Goal: Task Accomplishment & Management: Complete application form

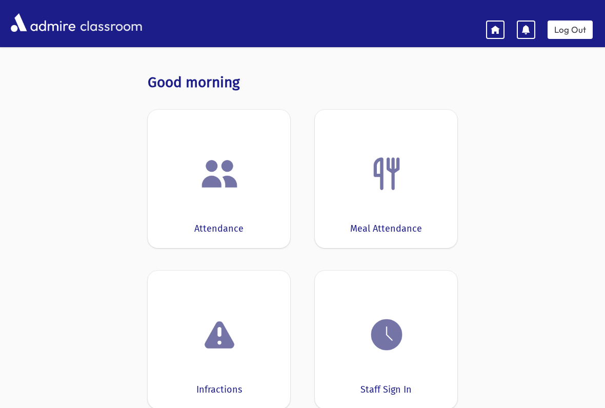
click at [575, 30] on link "Log Out" at bounding box center [570, 30] width 45 height 18
click at [206, 191] on img at bounding box center [219, 173] width 39 height 39
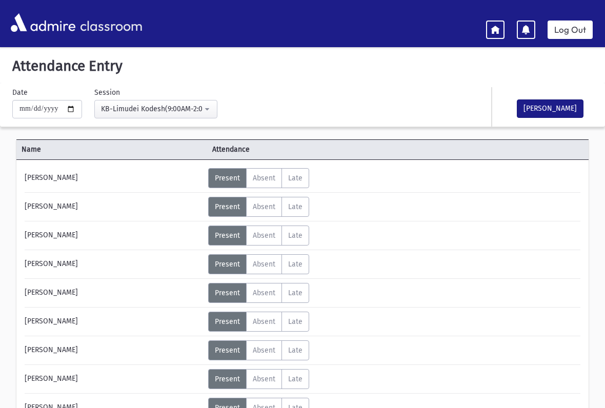
click at [550, 106] on button "[PERSON_NAME]" at bounding box center [550, 109] width 67 height 18
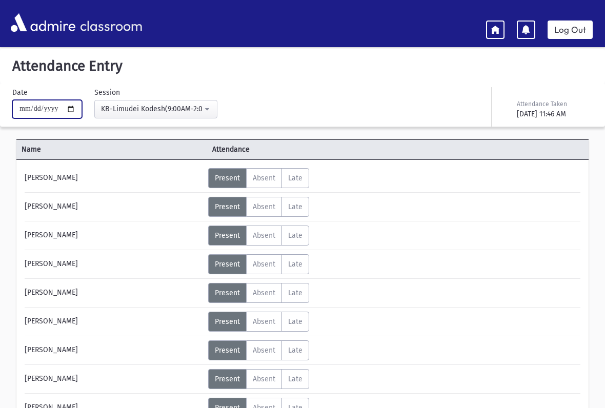
click at [34, 108] on input "**********" at bounding box center [47, 109] width 70 height 18
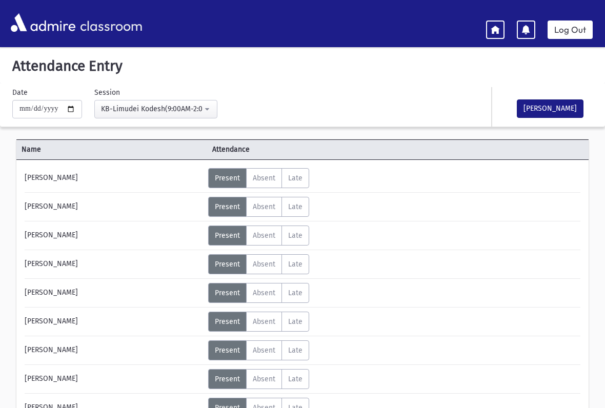
click at [556, 106] on button "[PERSON_NAME]" at bounding box center [550, 109] width 67 height 18
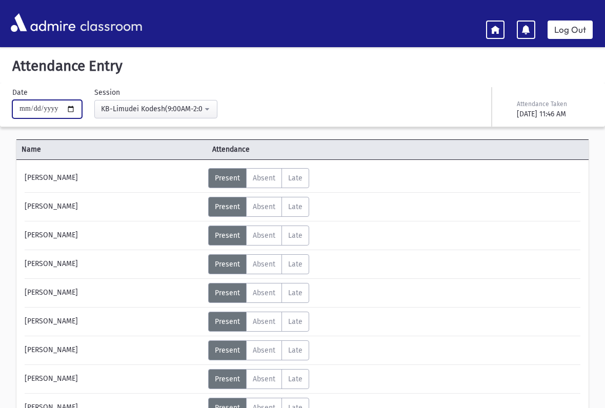
click at [40, 111] on input "**********" at bounding box center [47, 109] width 70 height 18
type input "**********"
click at [496, 27] on icon at bounding box center [495, 29] width 9 height 9
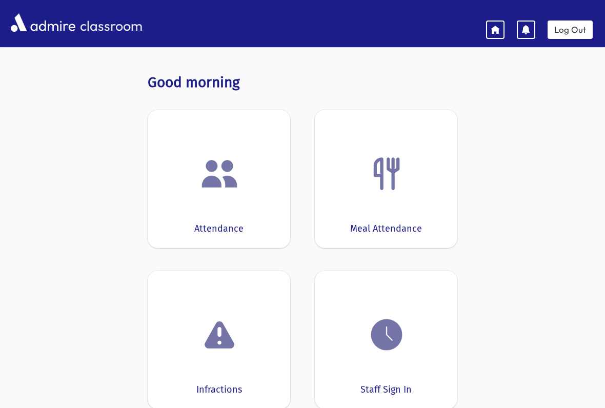
click at [400, 349] on img at bounding box center [386, 334] width 39 height 39
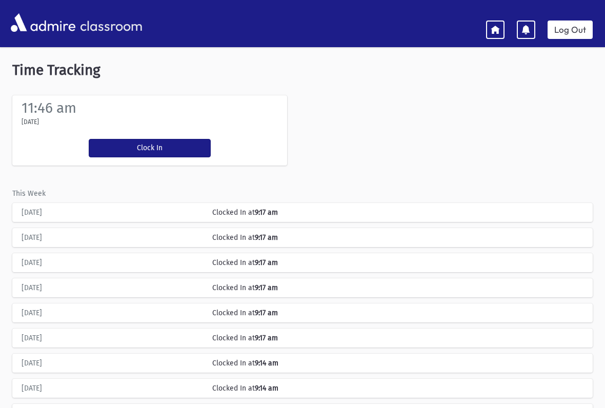
click at [127, 148] on button "Clock In" at bounding box center [150, 148] width 122 height 18
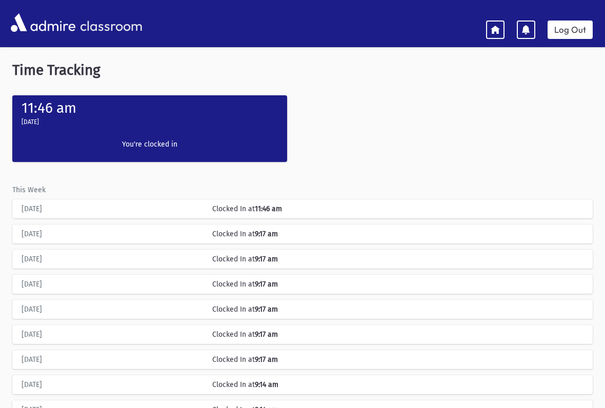
click at [39, 125] on label "[DATE]" at bounding box center [30, 121] width 17 height 9
click at [495, 30] on icon at bounding box center [495, 29] width 9 height 9
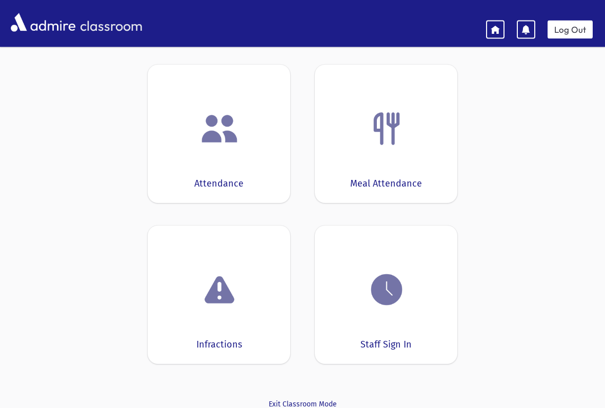
scroll to position [82, 0]
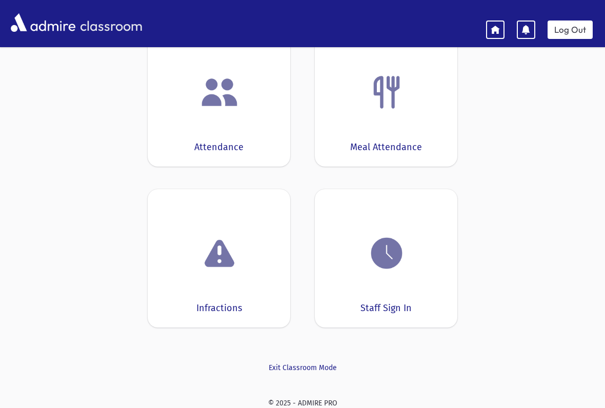
click at [417, 119] on div "Meal Attendance" at bounding box center [386, 97] width 143 height 139
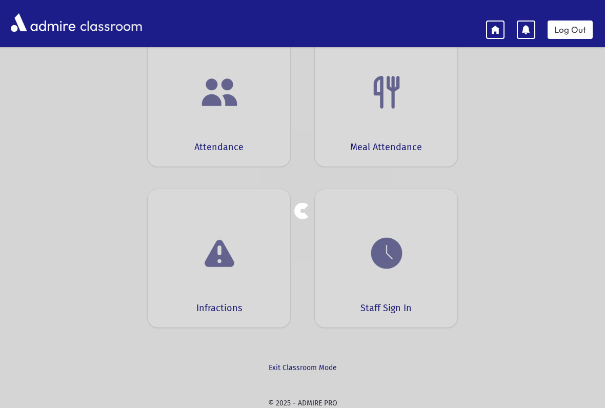
scroll to position [44, 0]
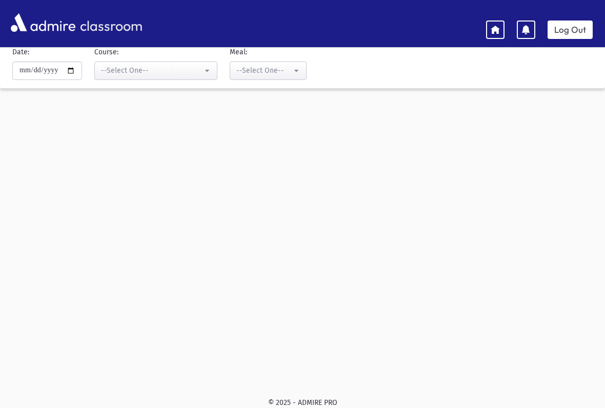
click at [107, 70] on div "--Select One--" at bounding box center [152, 70] width 102 height 11
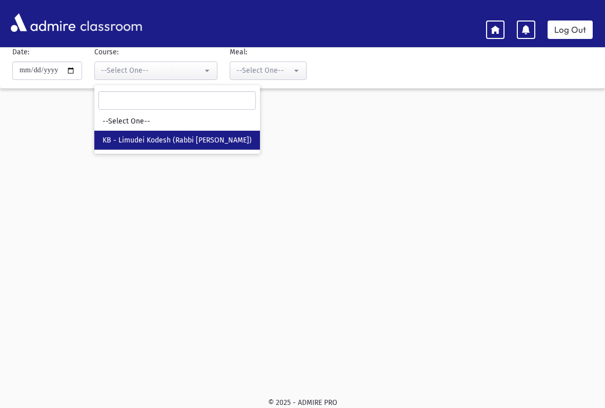
click at [107, 139] on span "KB - Limudei Kodesh (Rabbi [PERSON_NAME])" at bounding box center [177, 140] width 149 height 10
select select "***"
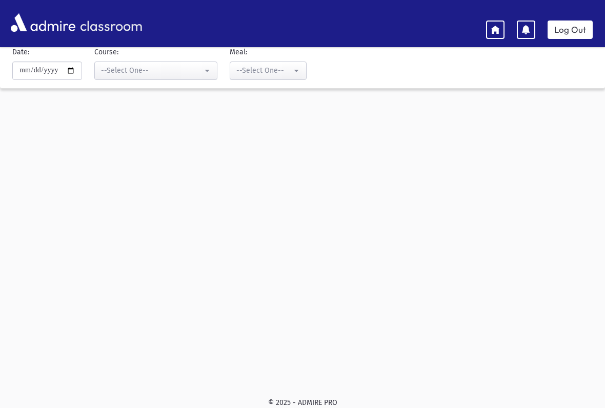
click at [109, 70] on div "--Select One--" at bounding box center [152, 70] width 102 height 11
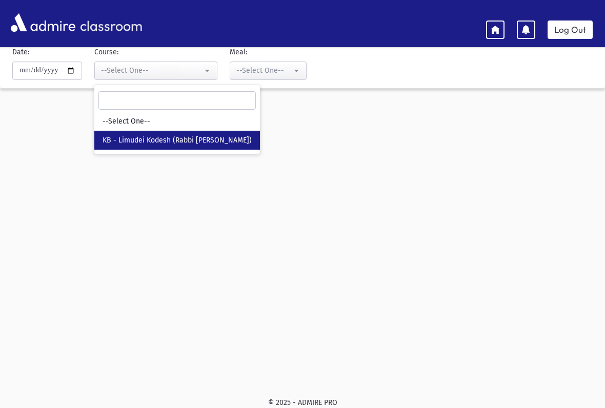
click at [236, 72] on div "--Select One--" at bounding box center [263, 70] width 55 height 11
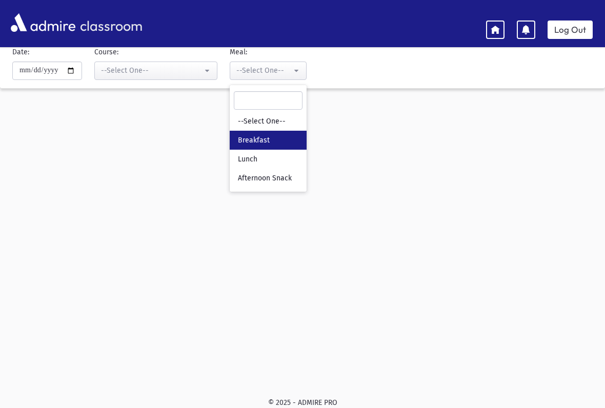
click at [238, 139] on span "Breakfast" at bounding box center [254, 140] width 32 height 10
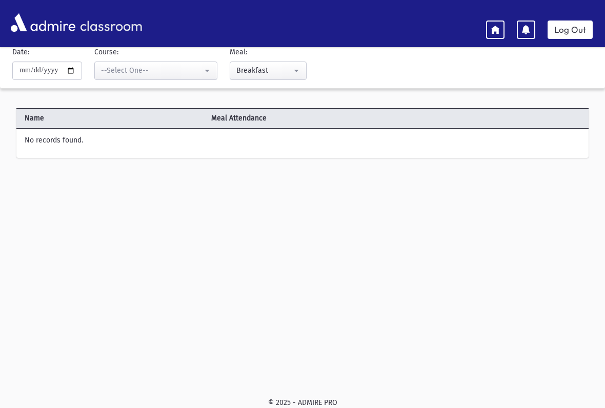
click at [236, 73] on div "Breakfast" at bounding box center [263, 70] width 55 height 11
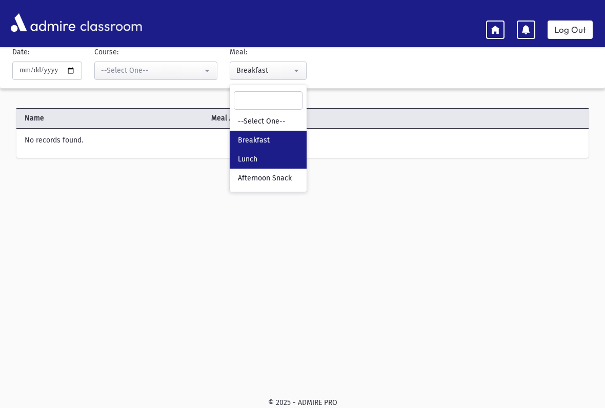
click at [238, 157] on span "Lunch" at bounding box center [247, 159] width 19 height 10
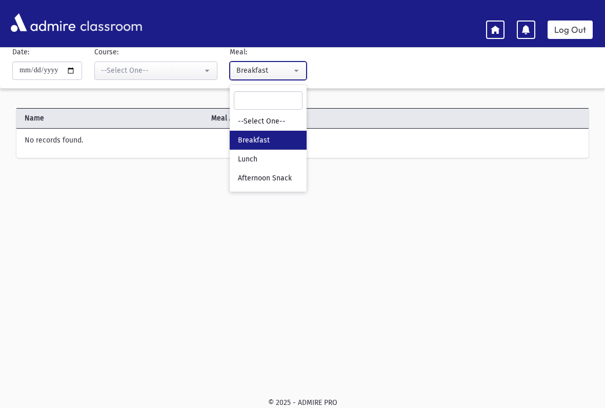
select select "*"
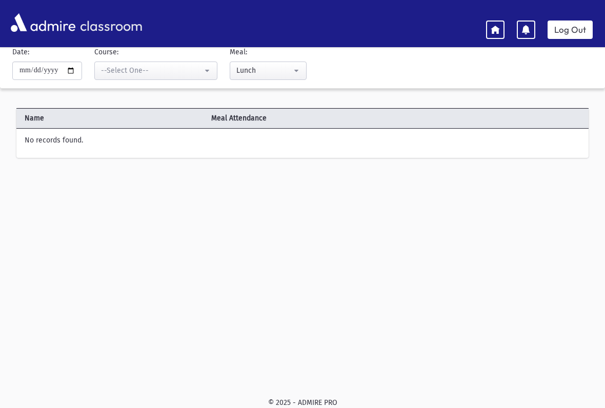
click at [64, 137] on label "No records found." at bounding box center [54, 140] width 58 height 11
click at [106, 68] on div "--Select One--" at bounding box center [152, 70] width 102 height 11
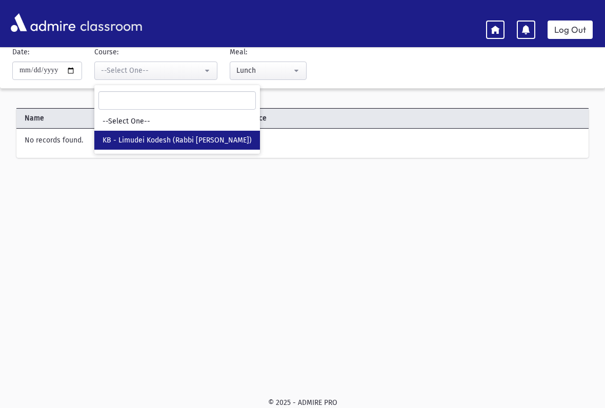
click at [101, 133] on link "KB - Limudei Kodesh (Rabbi [PERSON_NAME])" at bounding box center [177, 140] width 166 height 19
select select "***"
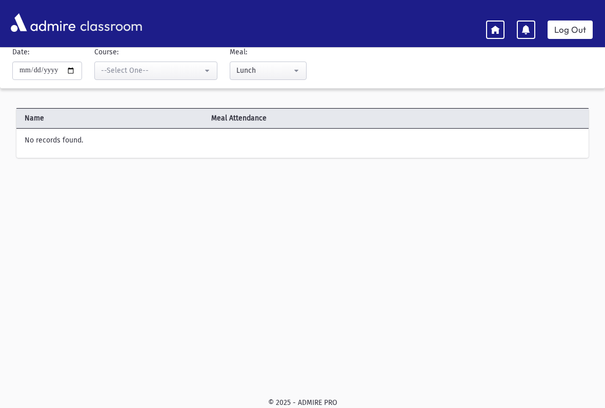
click at [106, 68] on div "--Select One--" at bounding box center [152, 70] width 102 height 11
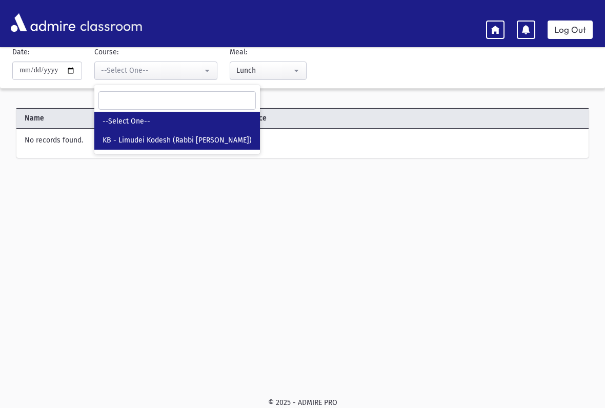
click at [103, 117] on span "--Select One--" at bounding box center [127, 121] width 48 height 10
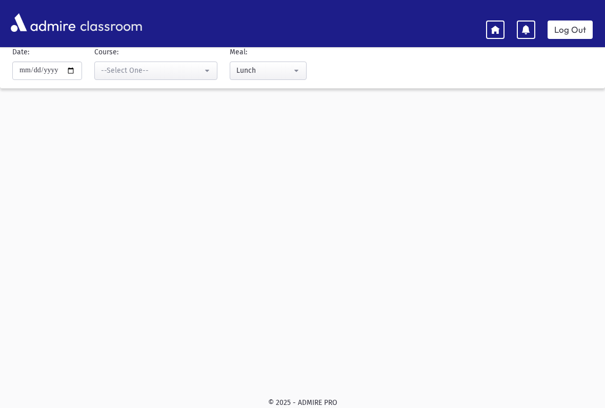
click at [101, 66] on div "--Select One--" at bounding box center [152, 70] width 102 height 11
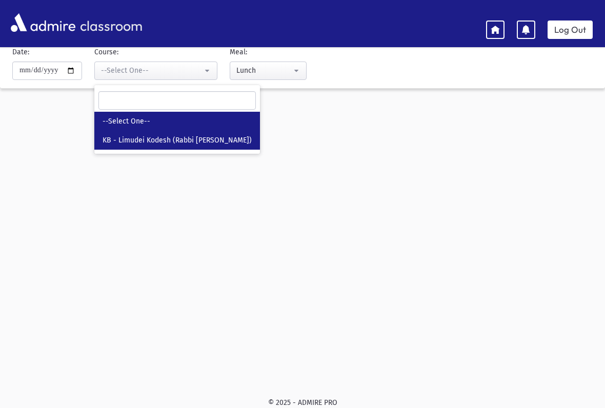
click at [103, 135] on span "KB - Limudei Kodesh (Rabbi [PERSON_NAME])" at bounding box center [177, 140] width 149 height 10
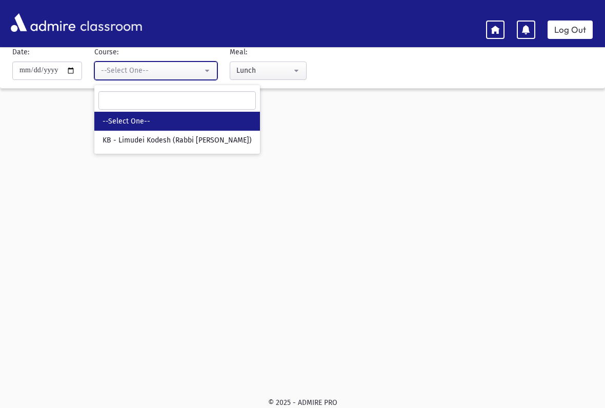
select select "***"
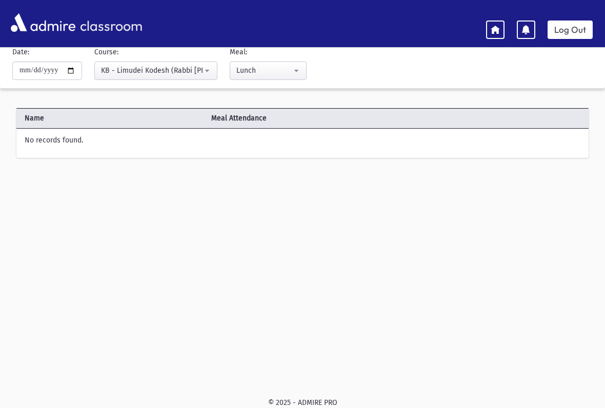
click at [496, 28] on icon at bounding box center [495, 29] width 9 height 9
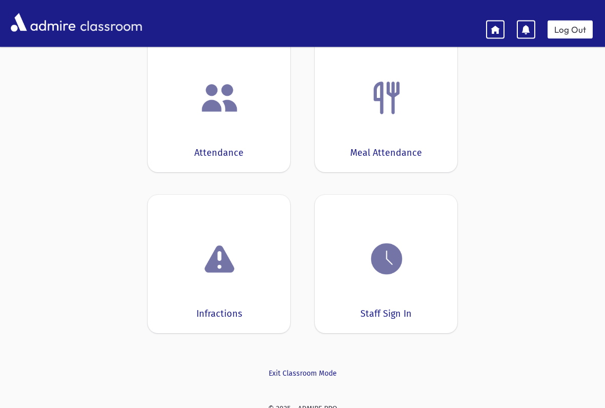
scroll to position [82, 0]
